Goal: Transaction & Acquisition: Register for event/course

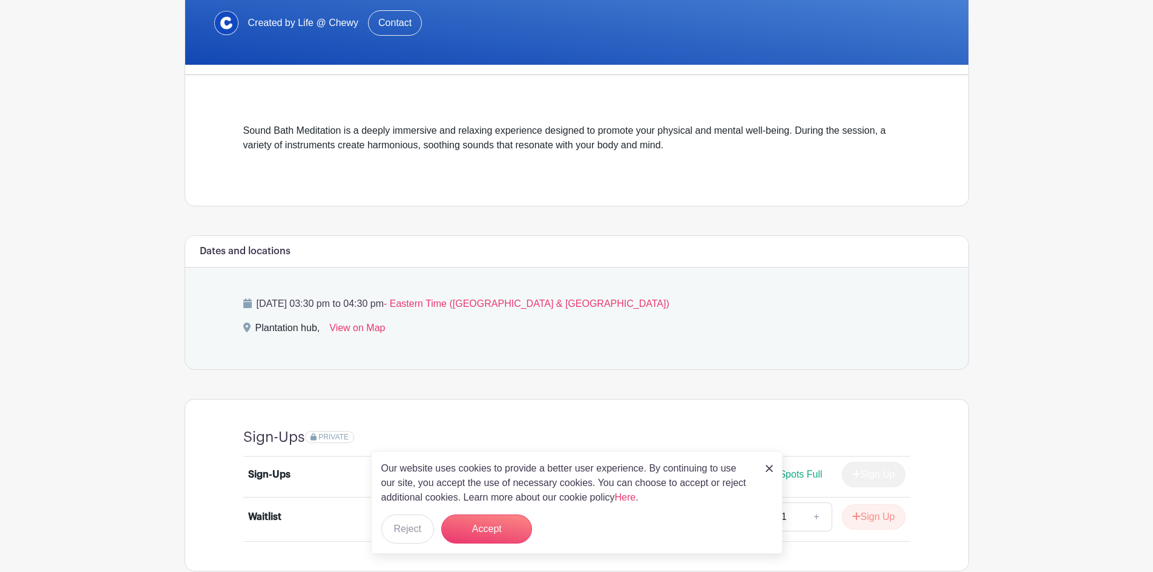
scroll to position [317, 0]
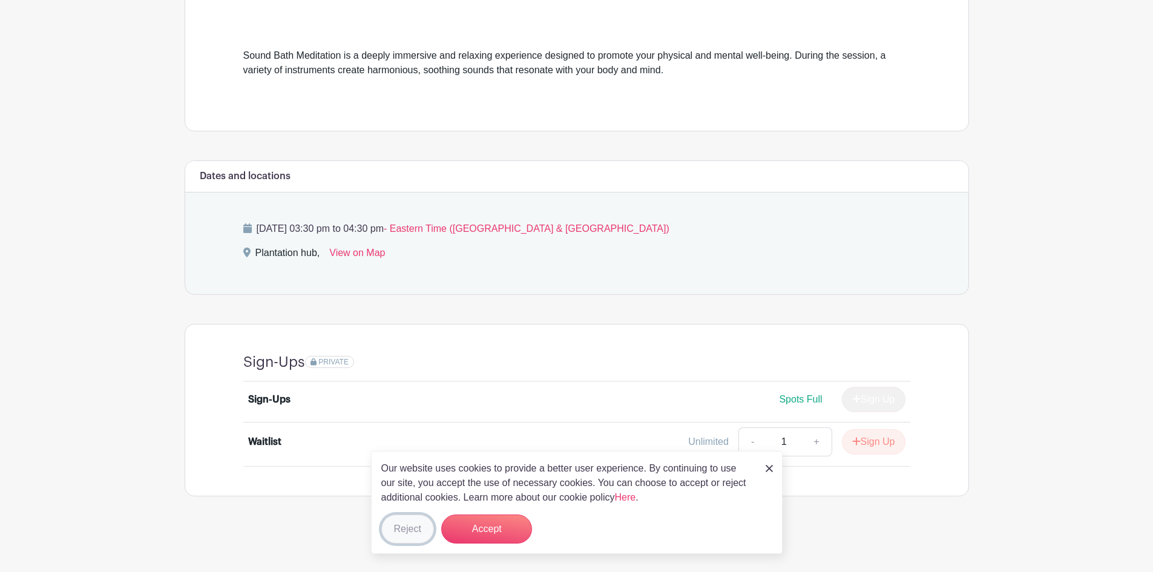
click at [418, 529] on button "Reject" at bounding box center [407, 529] width 53 height 29
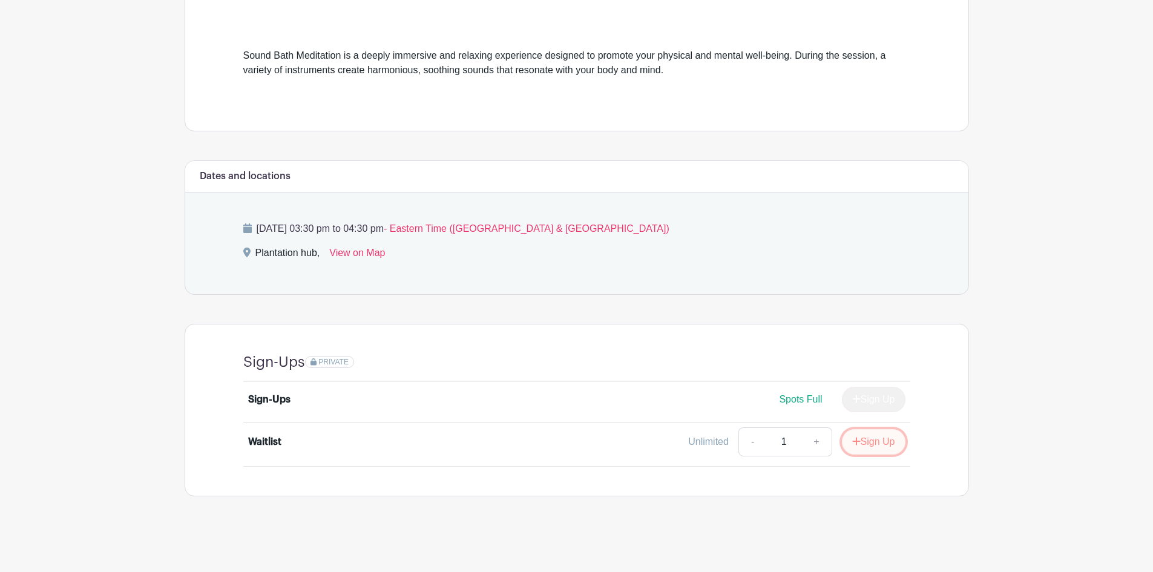
click at [901, 441] on button "Sign Up" at bounding box center [874, 441] width 64 height 25
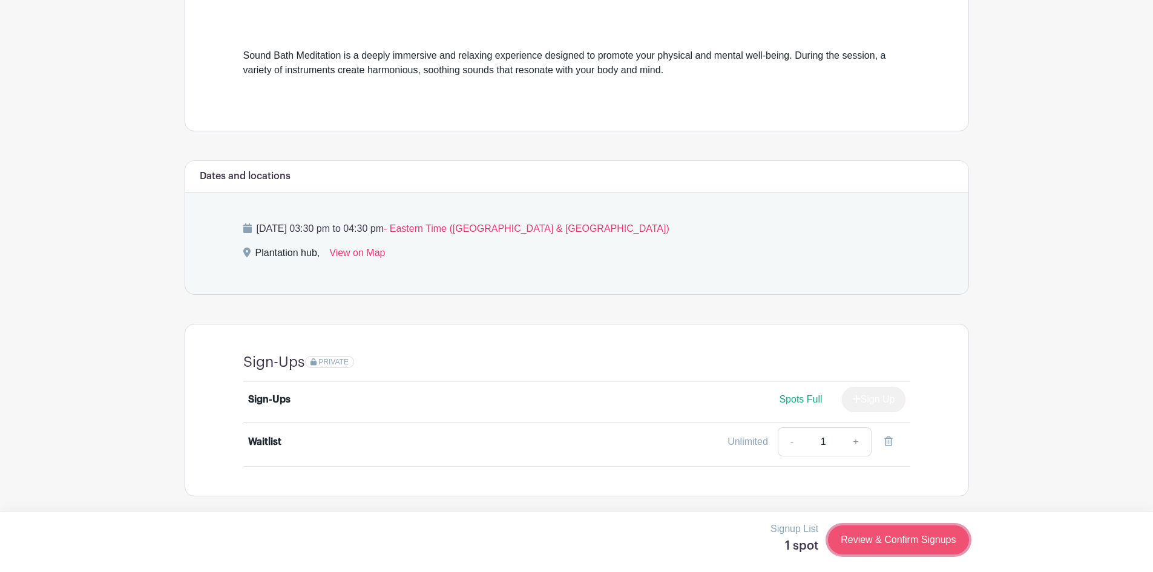
click at [899, 538] on link "Review & Confirm Signups" at bounding box center [898, 540] width 140 height 29
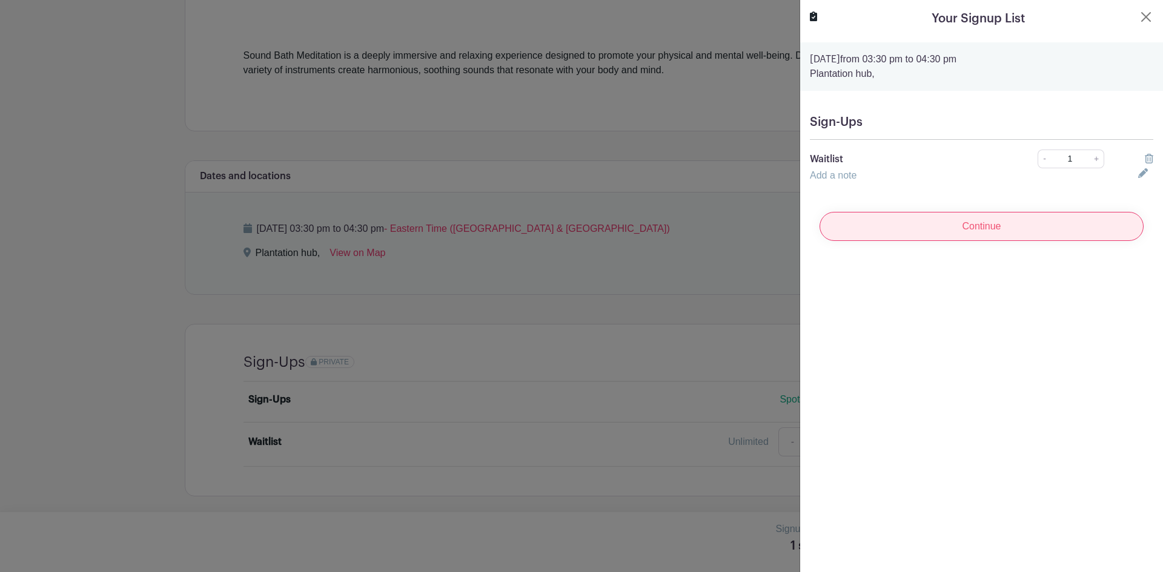
click at [988, 227] on input "Continue" at bounding box center [981, 226] width 324 height 29
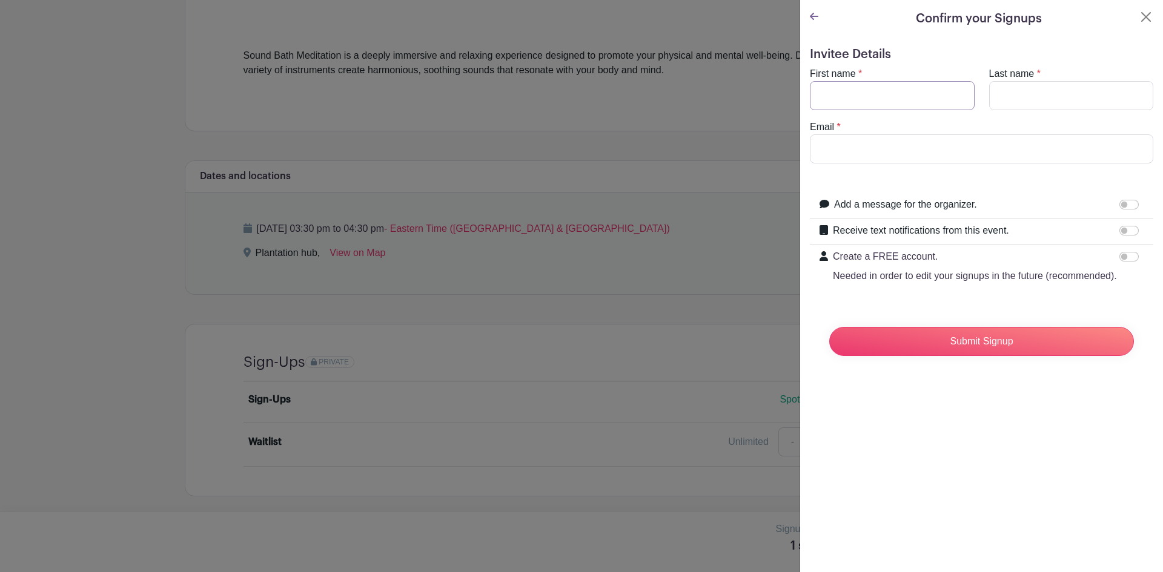
click at [880, 102] on input "First name" at bounding box center [892, 95] width 165 height 29
type input "[PERSON_NAME]"
click at [840, 155] on input "[EMAIL_ADDRESS][DOMAIN_NAME]" at bounding box center [981, 148] width 343 height 29
click at [1006, 143] on input "[EMAIL_ADDRESS][DOMAIN_NAME]" at bounding box center [981, 148] width 343 height 29
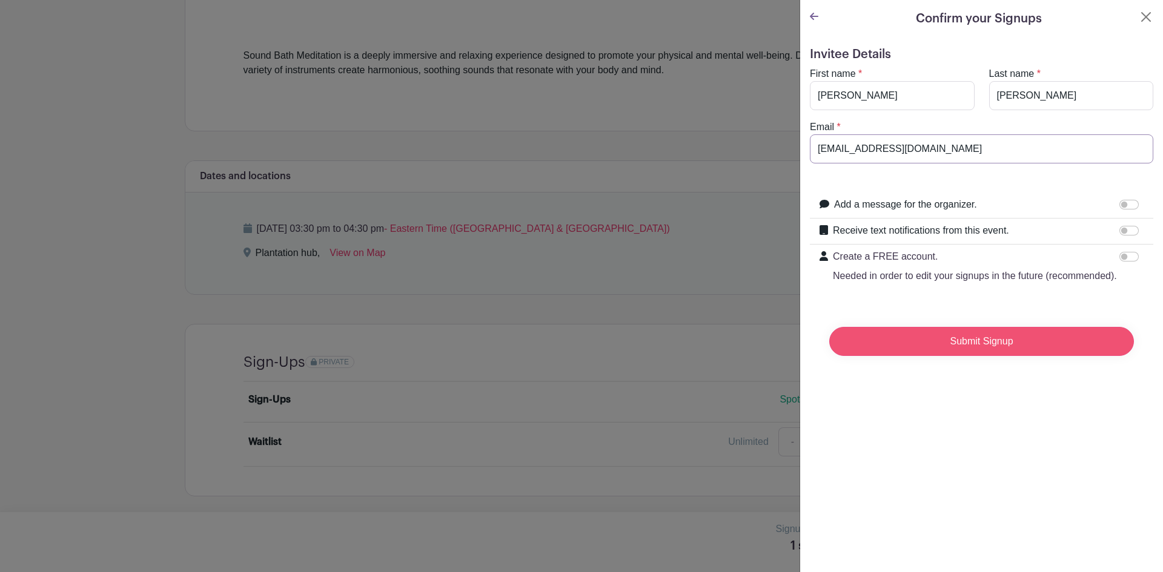
type input "[EMAIL_ADDRESS][DOMAIN_NAME]"
click at [977, 356] on input "Submit Signup" at bounding box center [981, 341] width 305 height 29
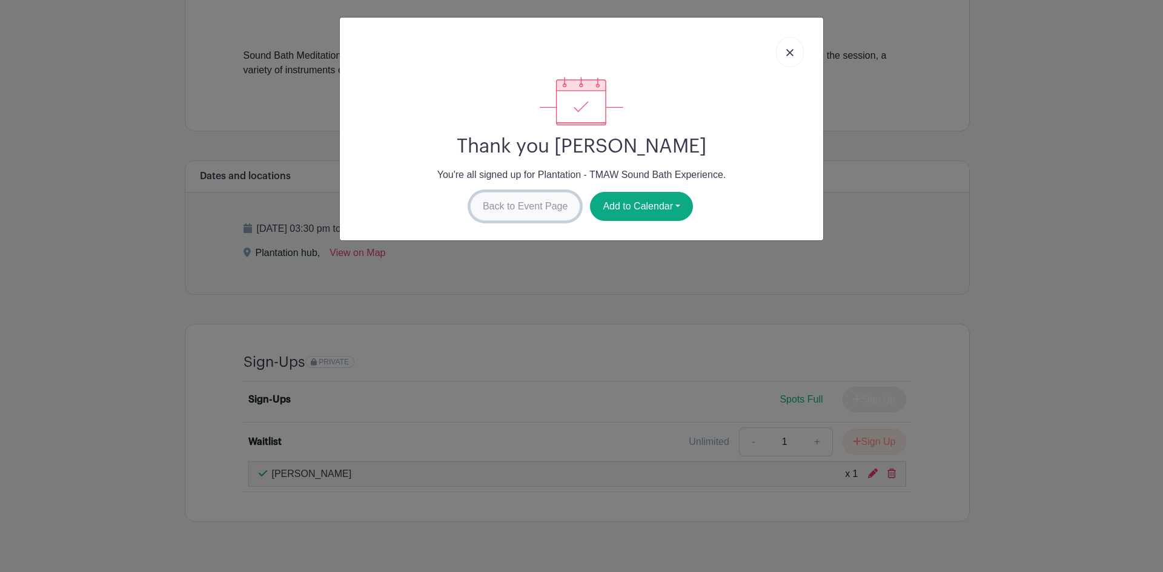
click at [513, 208] on link "Back to Event Page" at bounding box center [525, 206] width 111 height 29
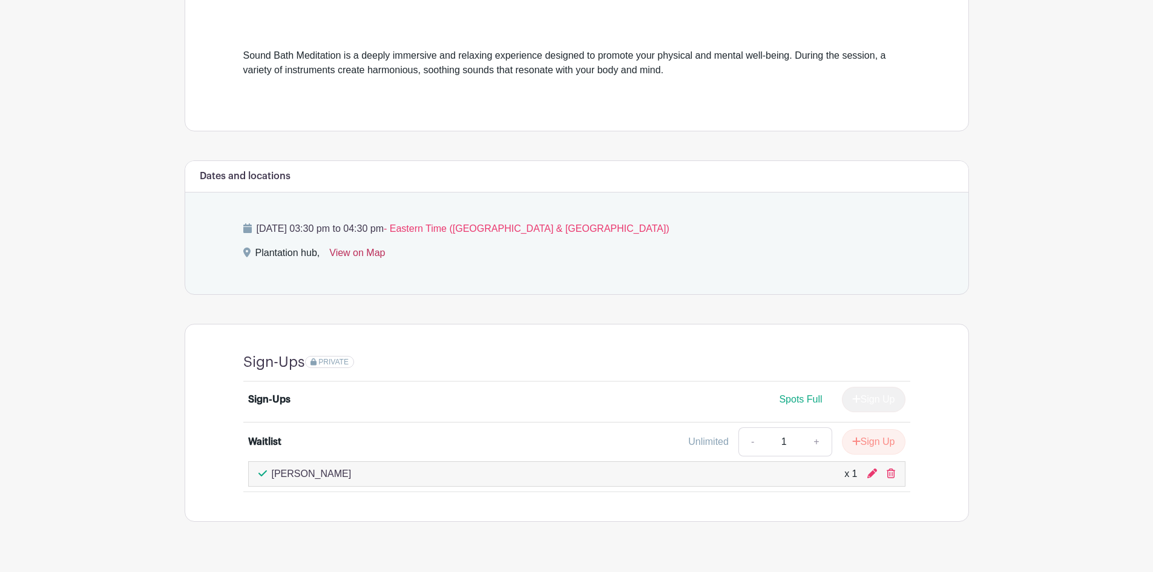
click at [349, 251] on link "View on Map" at bounding box center [357, 255] width 56 height 19
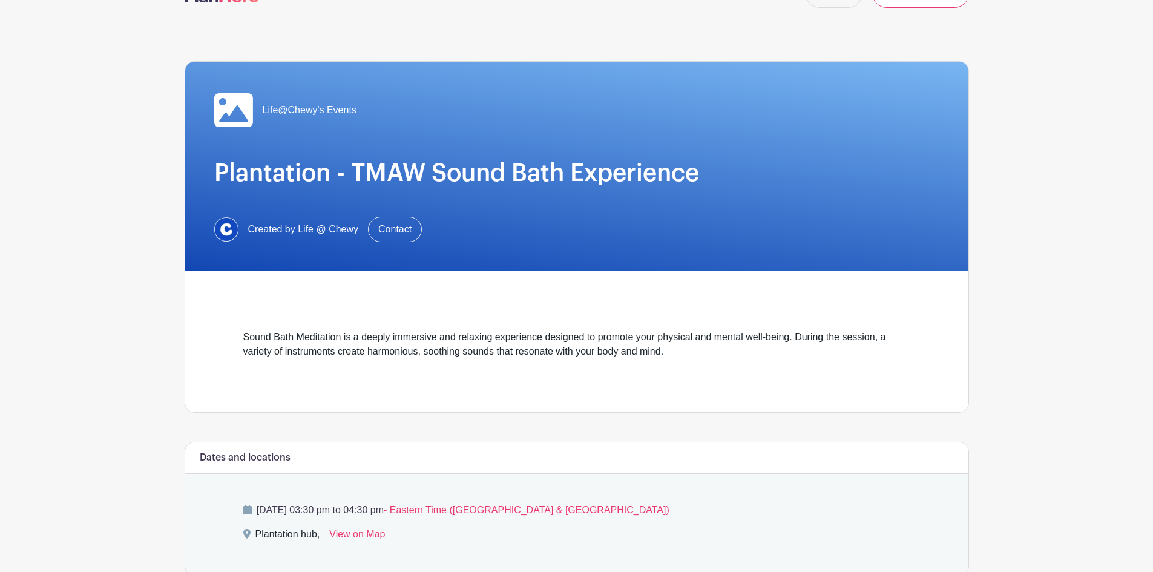
scroll to position [0, 0]
